Goal: Task Accomplishment & Management: Complete application form

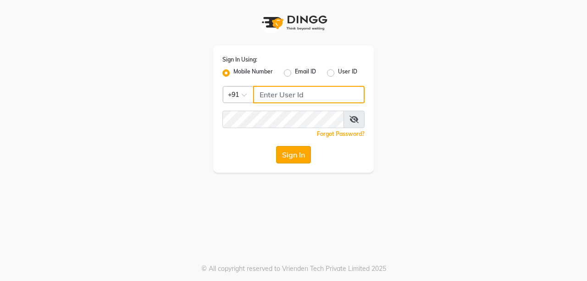
type input "8637218181"
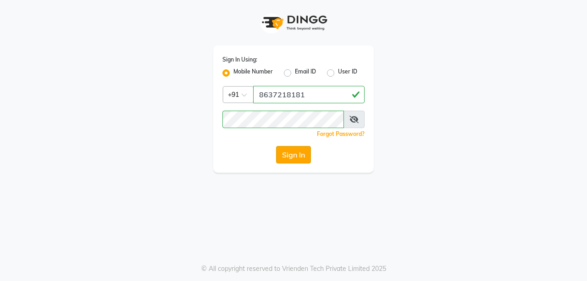
click at [293, 158] on button "Sign In" at bounding box center [293, 154] width 35 height 17
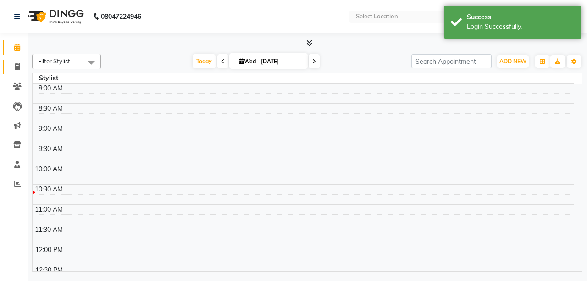
click at [18, 65] on icon at bounding box center [17, 66] width 5 height 7
select select "service"
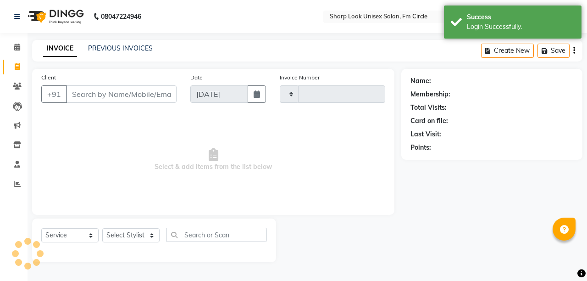
select select "en"
click at [159, 96] on input "Client" at bounding box center [121, 93] width 111 height 17
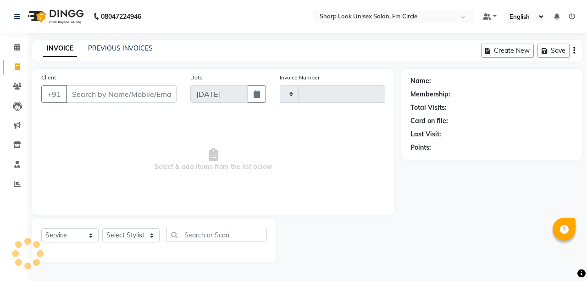
type input "2515"
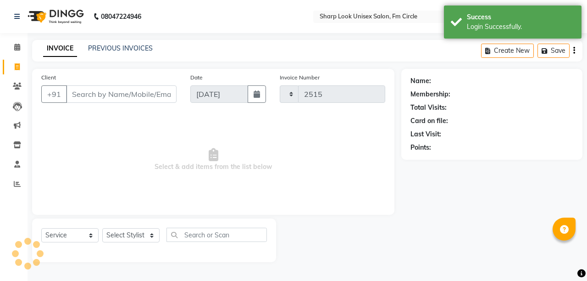
select select "804"
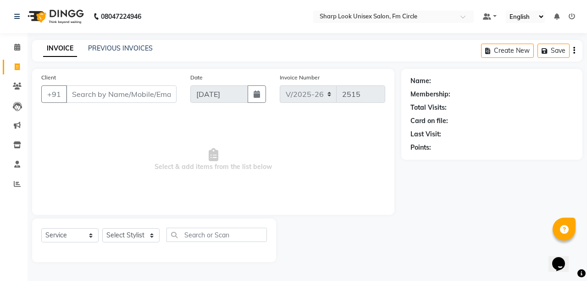
type input "-"
click at [116, 96] on input "Client" at bounding box center [121, 93] width 111 height 17
click at [78, 94] on input "66370070" at bounding box center [98, 93] width 64 height 17
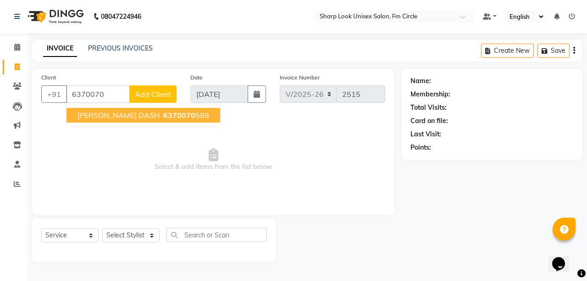
click at [175, 116] on span "6370070" at bounding box center [179, 115] width 32 height 9
type input "6370070588"
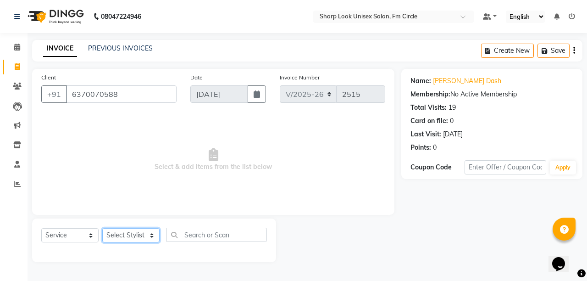
click at [124, 235] on select "Select Stylist Admin [PERSON_NAME] [PERSON_NAME] Nisha [PERSON_NAME] Rahul" at bounding box center [130, 235] width 57 height 14
select select "13317"
click at [102, 228] on select "Select Stylist Admin [PERSON_NAME] [PERSON_NAME] Nisha [PERSON_NAME] Rahul" at bounding box center [130, 235] width 57 height 14
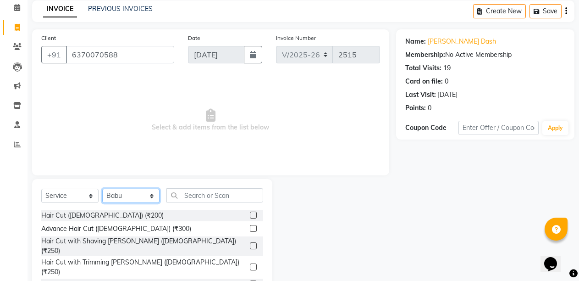
scroll to position [41, 0]
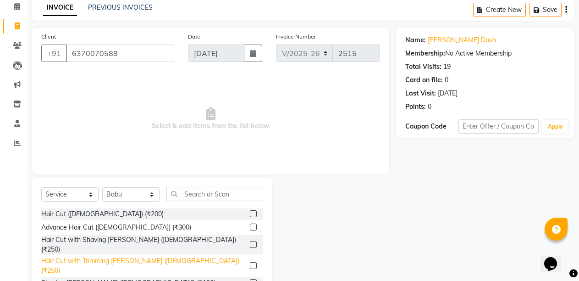
click at [121, 256] on div "Hair Cut with Trimming [PERSON_NAME] ([DEMOGRAPHIC_DATA]) (₹250)" at bounding box center [143, 265] width 205 height 19
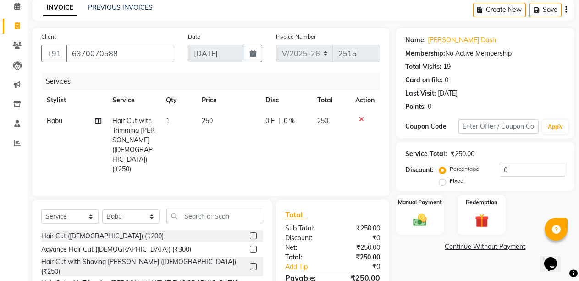
checkbox input "false"
click at [202, 209] on input "text" at bounding box center [214, 216] width 97 height 14
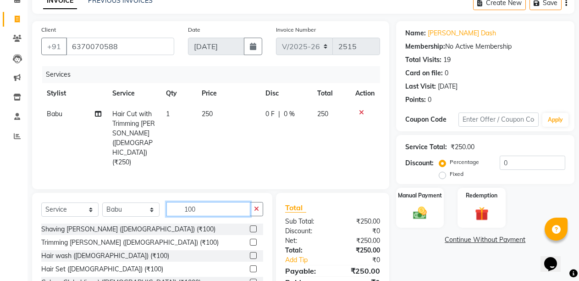
scroll to position [0, 0]
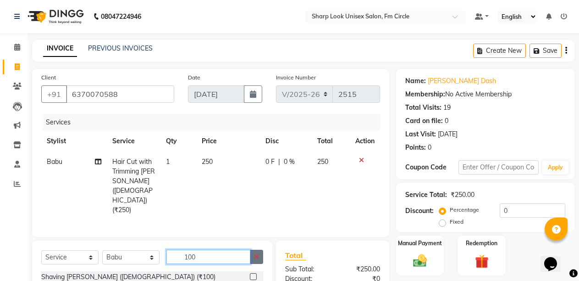
type input "100"
click at [254, 250] on button "button" at bounding box center [256, 257] width 13 height 14
click at [228, 250] on input "text" at bounding box center [214, 257] width 97 height 14
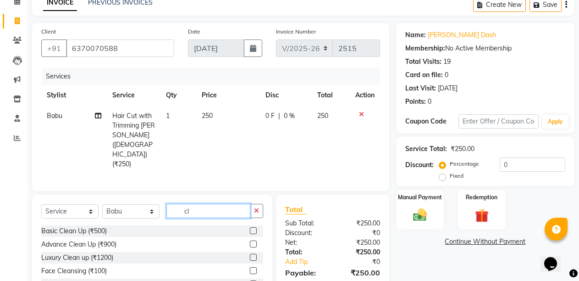
scroll to position [78, 0]
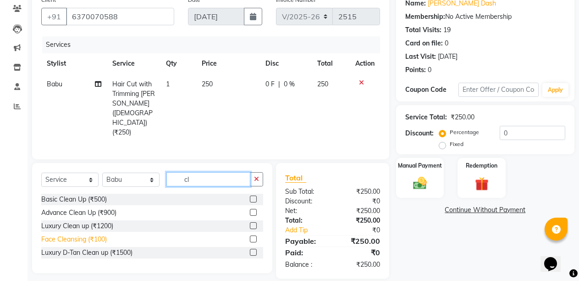
type input "cl"
click at [82, 234] on div "Face Cleansing (₹100)" at bounding box center [74, 239] width 66 height 10
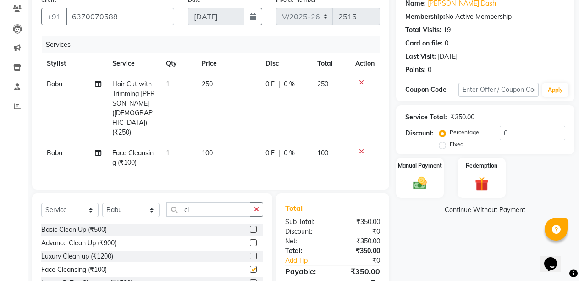
checkbox input "false"
click at [429, 196] on div "Manual Payment" at bounding box center [420, 178] width 50 height 42
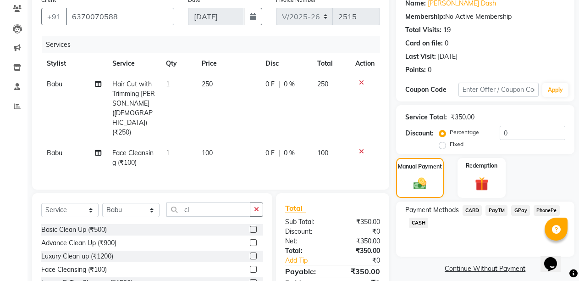
click at [497, 212] on span "PayTM" at bounding box center [497, 210] width 22 height 11
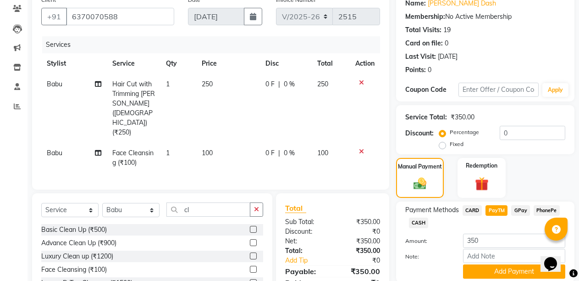
scroll to position [111, 0]
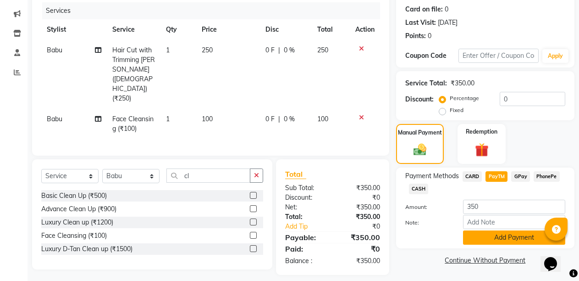
click at [498, 235] on button "Add Payment" at bounding box center [514, 237] width 102 height 14
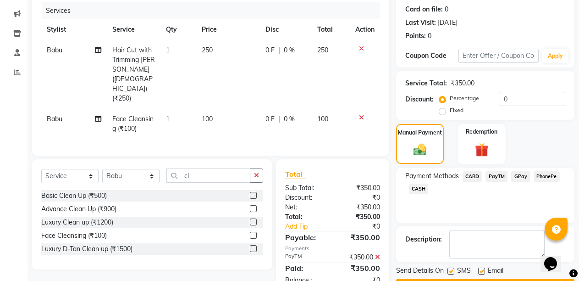
scroll to position [138, 0]
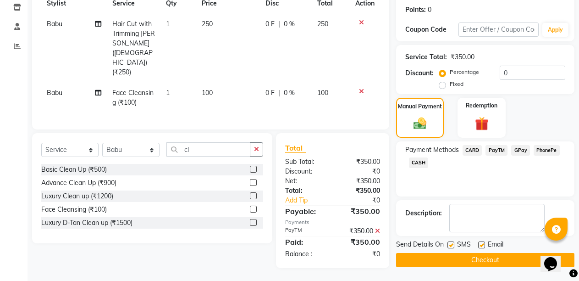
click at [483, 245] on label at bounding box center [481, 244] width 7 height 7
click at [483, 245] on input "checkbox" at bounding box center [481, 245] width 6 height 6
checkbox input "false"
click at [485, 257] on button "Checkout" at bounding box center [485, 260] width 178 height 14
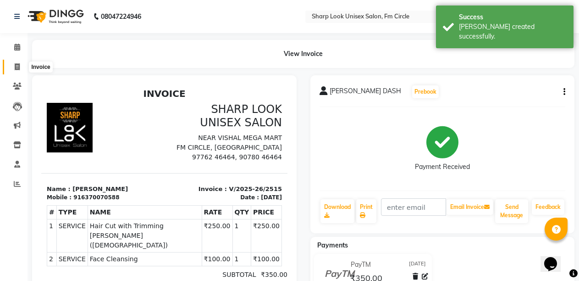
click at [22, 69] on span at bounding box center [17, 67] width 16 height 11
select select "service"
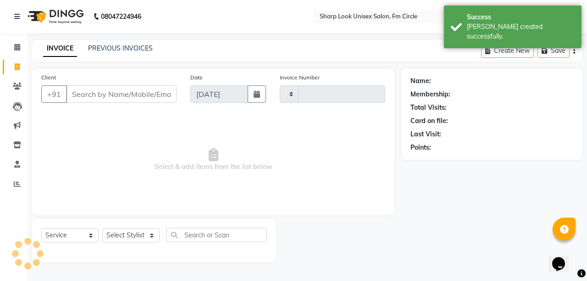
type input "2516"
select select "804"
click at [134, 100] on input "Client" at bounding box center [121, 93] width 111 height 17
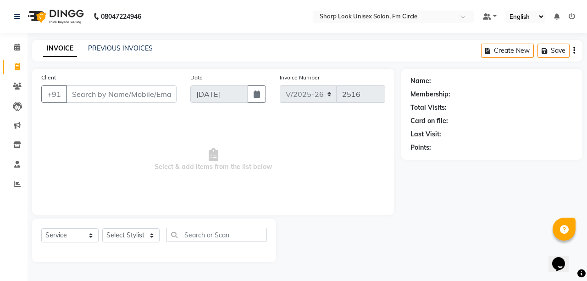
click at [133, 101] on input "Client" at bounding box center [121, 93] width 111 height 17
type input "8249594492"
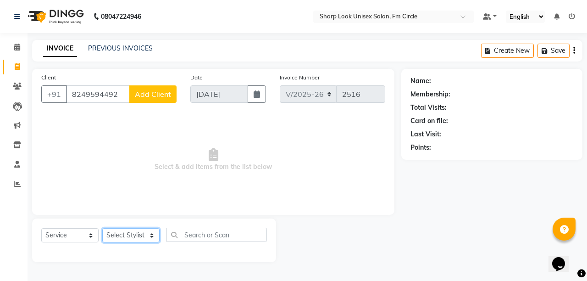
click at [118, 234] on select "Select Stylist Admin [PERSON_NAME] [PERSON_NAME] Nisha [PERSON_NAME] Rahul" at bounding box center [130, 235] width 57 height 14
select select "87379"
click at [102, 228] on select "Select Stylist Admin [PERSON_NAME] [PERSON_NAME] Nisha [PERSON_NAME] Rahul" at bounding box center [130, 235] width 57 height 14
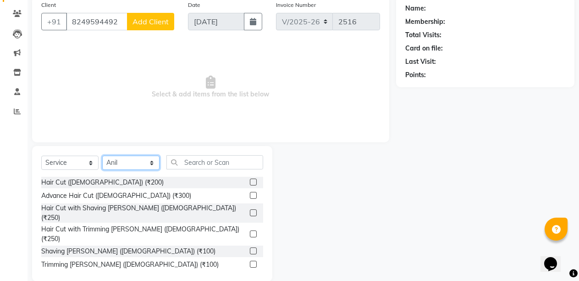
scroll to position [87, 0]
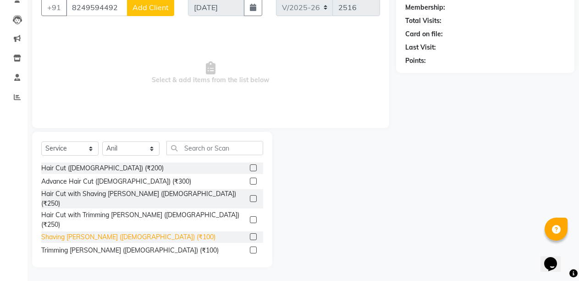
click at [74, 232] on div "Shaving [PERSON_NAME] ([DEMOGRAPHIC_DATA]) (₹100)" at bounding box center [128, 237] width 174 height 10
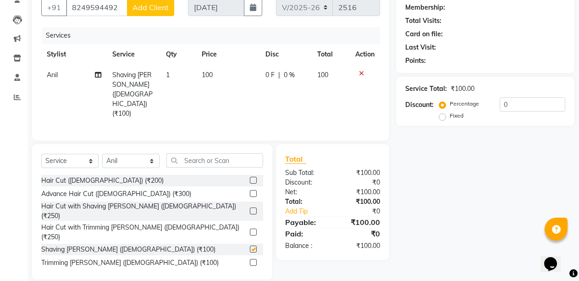
checkbox input "false"
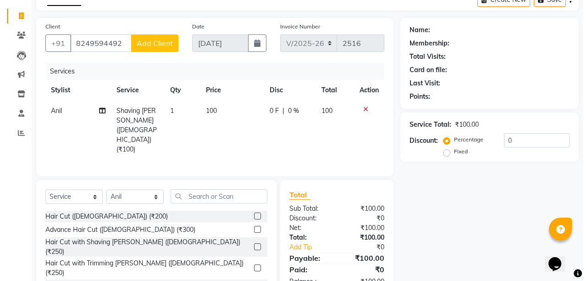
scroll to position [41, 0]
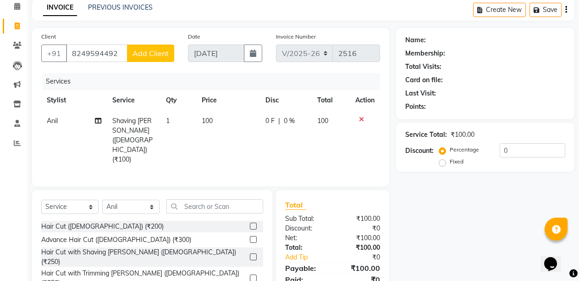
click at [155, 61] on button "Add Client" at bounding box center [150, 52] width 47 height 17
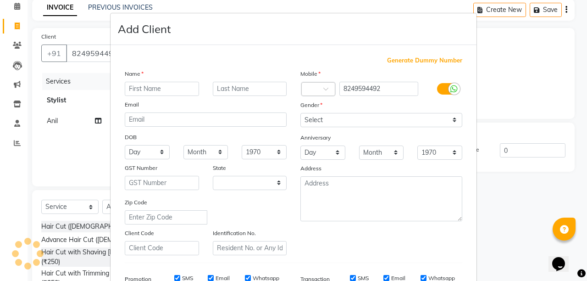
select select "29"
click at [150, 88] on input "text" at bounding box center [162, 89] width 74 height 14
type input "p"
type input "PRITISUNDAR [PERSON_NAME]"
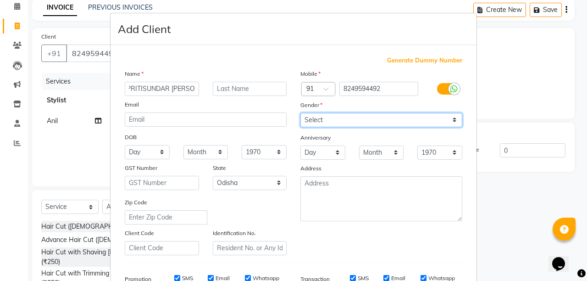
click at [348, 119] on select "Select [DEMOGRAPHIC_DATA] [DEMOGRAPHIC_DATA] Other Prefer Not To Say" at bounding box center [381, 120] width 162 height 14
select select "[DEMOGRAPHIC_DATA]"
click at [300, 113] on select "Select [DEMOGRAPHIC_DATA] [DEMOGRAPHIC_DATA] Other Prefer Not To Say" at bounding box center [381, 120] width 162 height 14
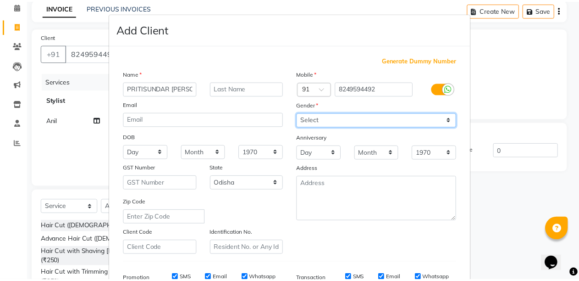
scroll to position [143, 0]
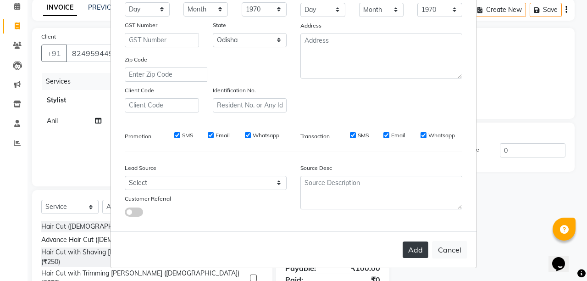
click at [405, 251] on button "Add" at bounding box center [416, 249] width 26 height 17
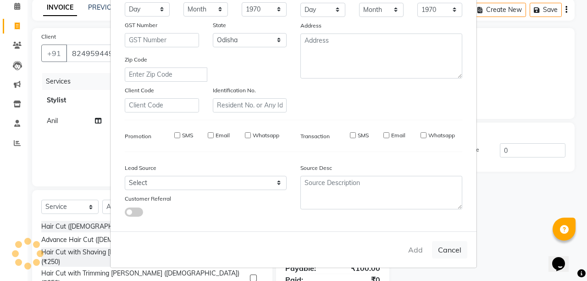
select select
select select "null"
select select
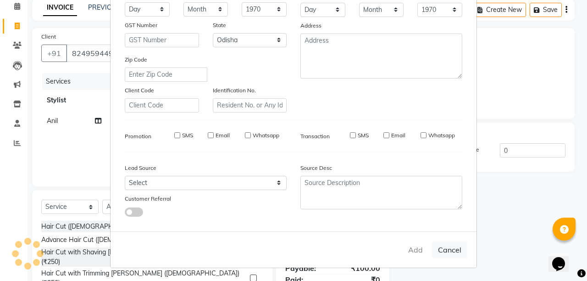
select select
checkbox input "false"
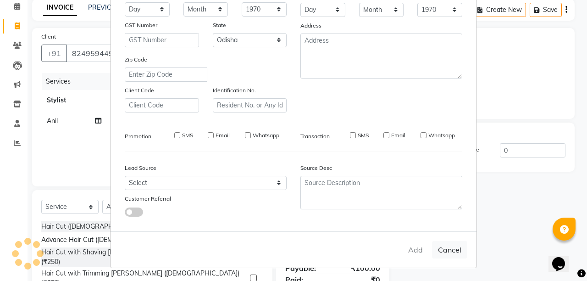
checkbox input "false"
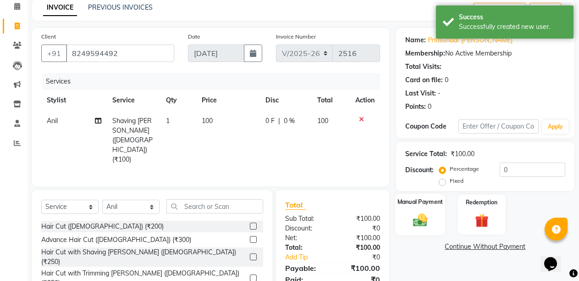
click at [434, 200] on label "Manual Payment" at bounding box center [420, 201] width 46 height 9
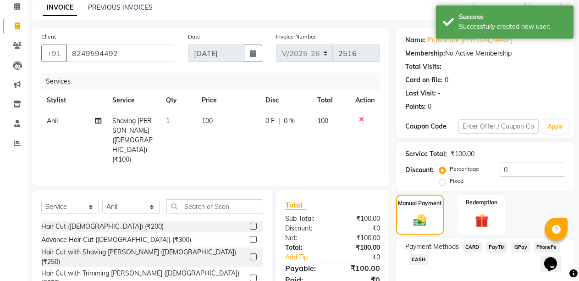
click at [498, 249] on span "PayTM" at bounding box center [497, 247] width 22 height 11
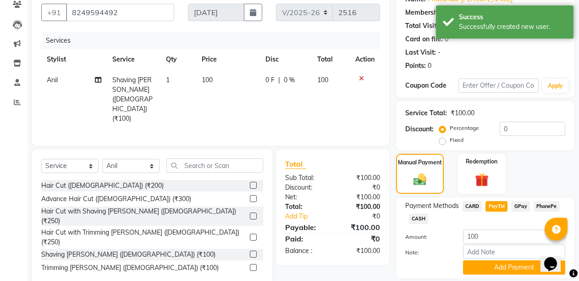
scroll to position [111, 0]
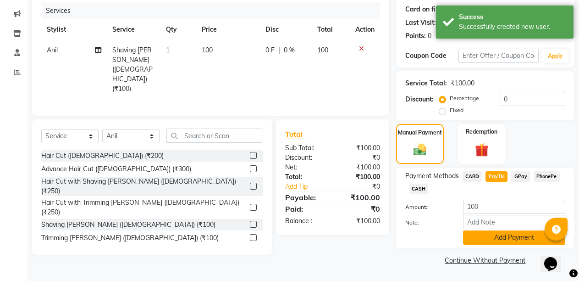
click at [486, 239] on button "Add Payment" at bounding box center [514, 237] width 102 height 14
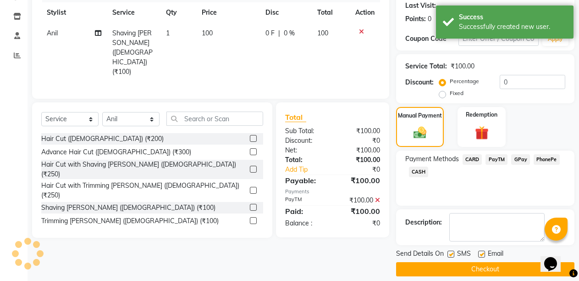
scroll to position [138, 0]
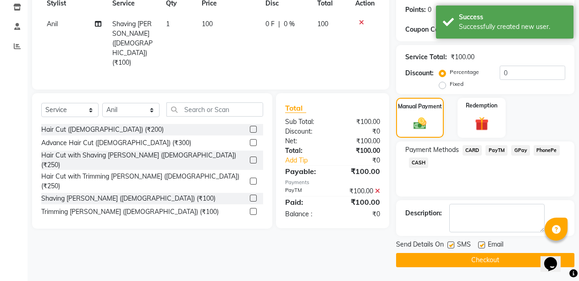
click at [482, 243] on label at bounding box center [481, 244] width 7 height 7
click at [482, 243] on input "checkbox" at bounding box center [481, 245] width 6 height 6
checkbox input "false"
click at [478, 258] on button "Checkout" at bounding box center [485, 260] width 178 height 14
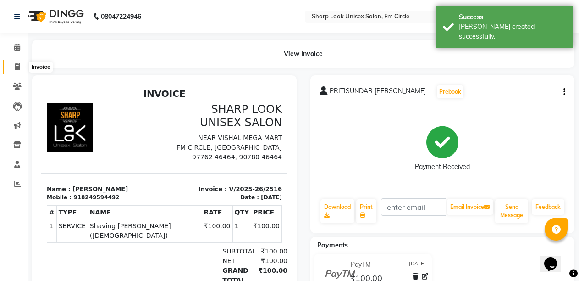
click at [15, 70] on span at bounding box center [17, 67] width 16 height 11
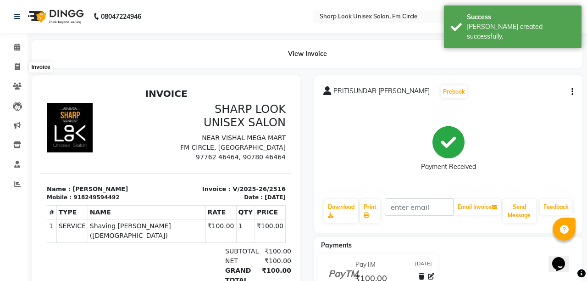
select select "service"
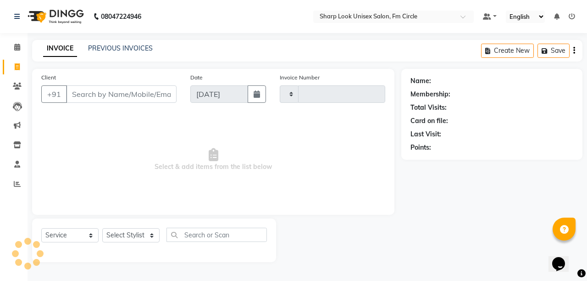
type input "2517"
select select "804"
click at [100, 90] on input "Client" at bounding box center [121, 93] width 111 height 17
